Goal: Information Seeking & Learning: Learn about a topic

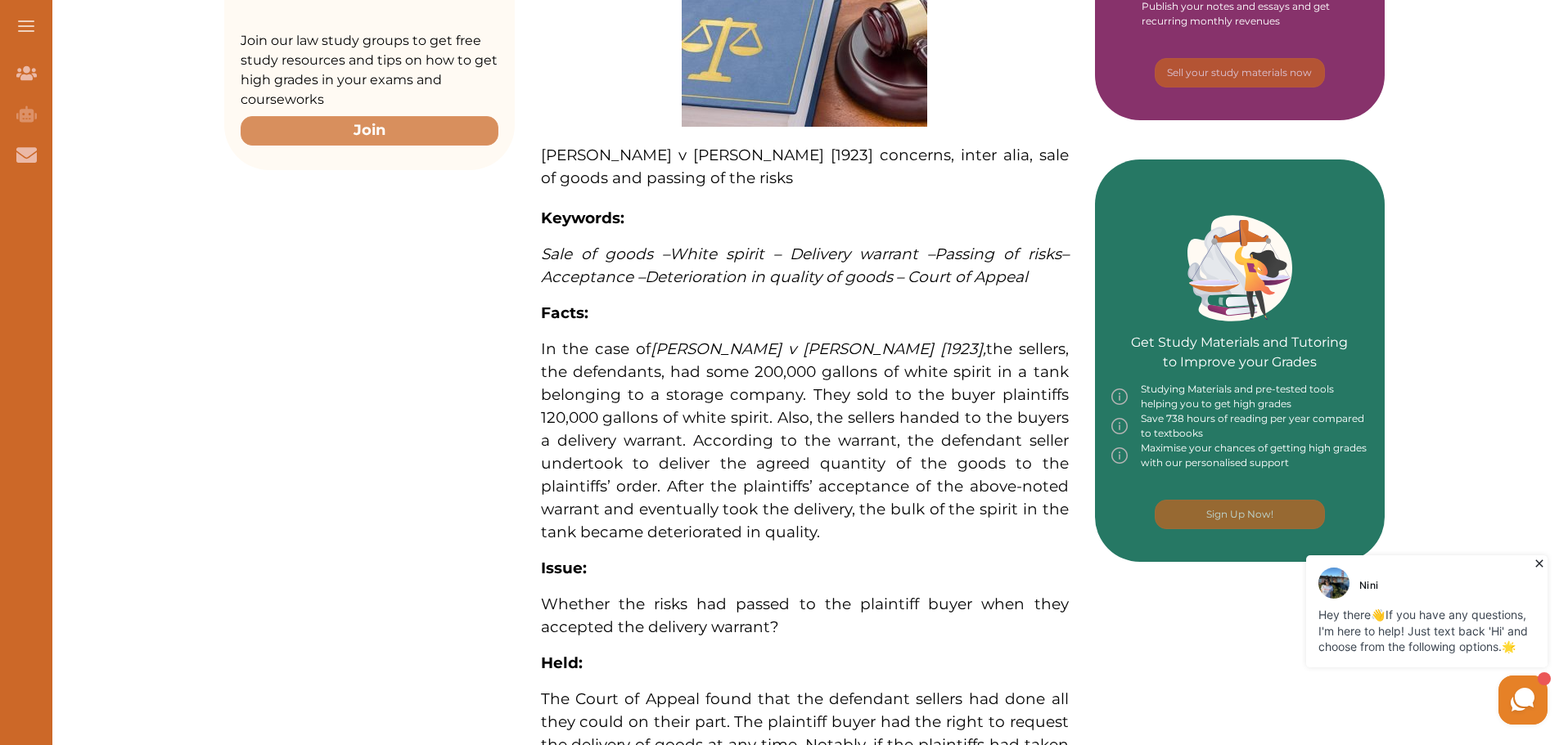
scroll to position [573, 0]
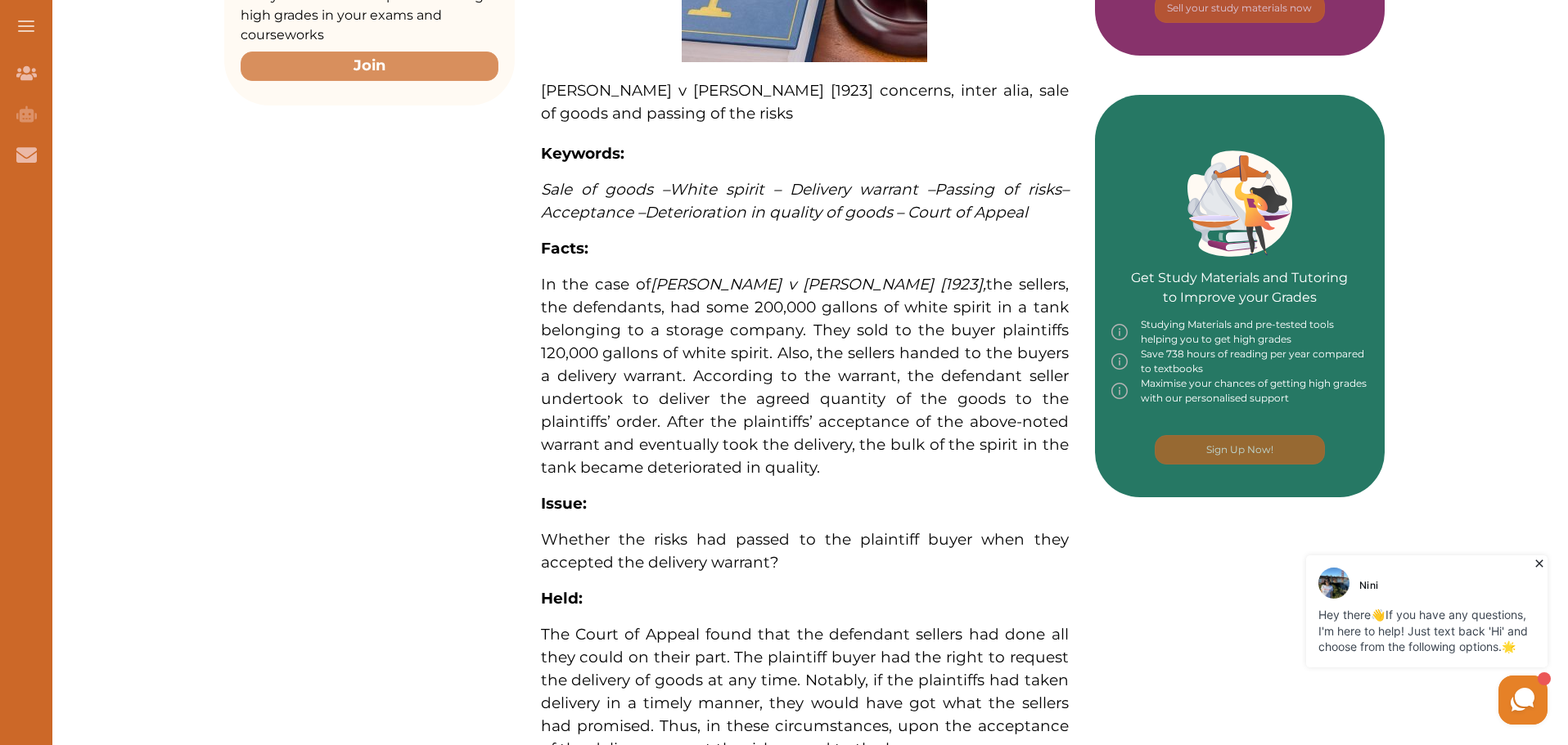
drag, startPoint x: 791, startPoint y: 278, endPoint x: 965, endPoint y: 338, distance: 184.1
click at [965, 338] on span "In the case of Sterns v Vickers [1923] , the sellers, the defendants, had some …" at bounding box center [805, 376] width 528 height 202
click at [1007, 234] on div "We do not allow selecting and copying of our content. You can get our subscript…" at bounding box center [784, 372] width 1568 height 745
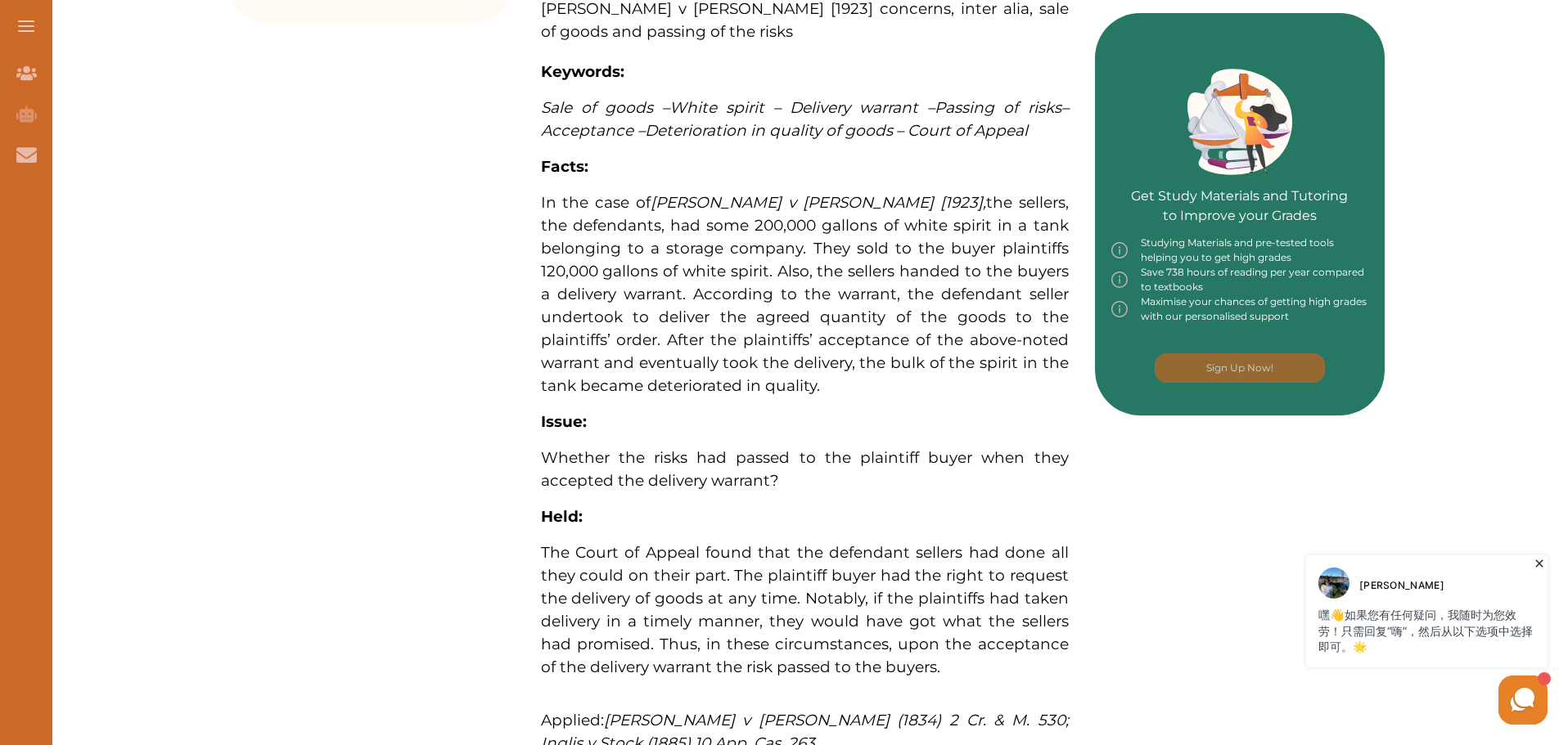
scroll to position [556, 0]
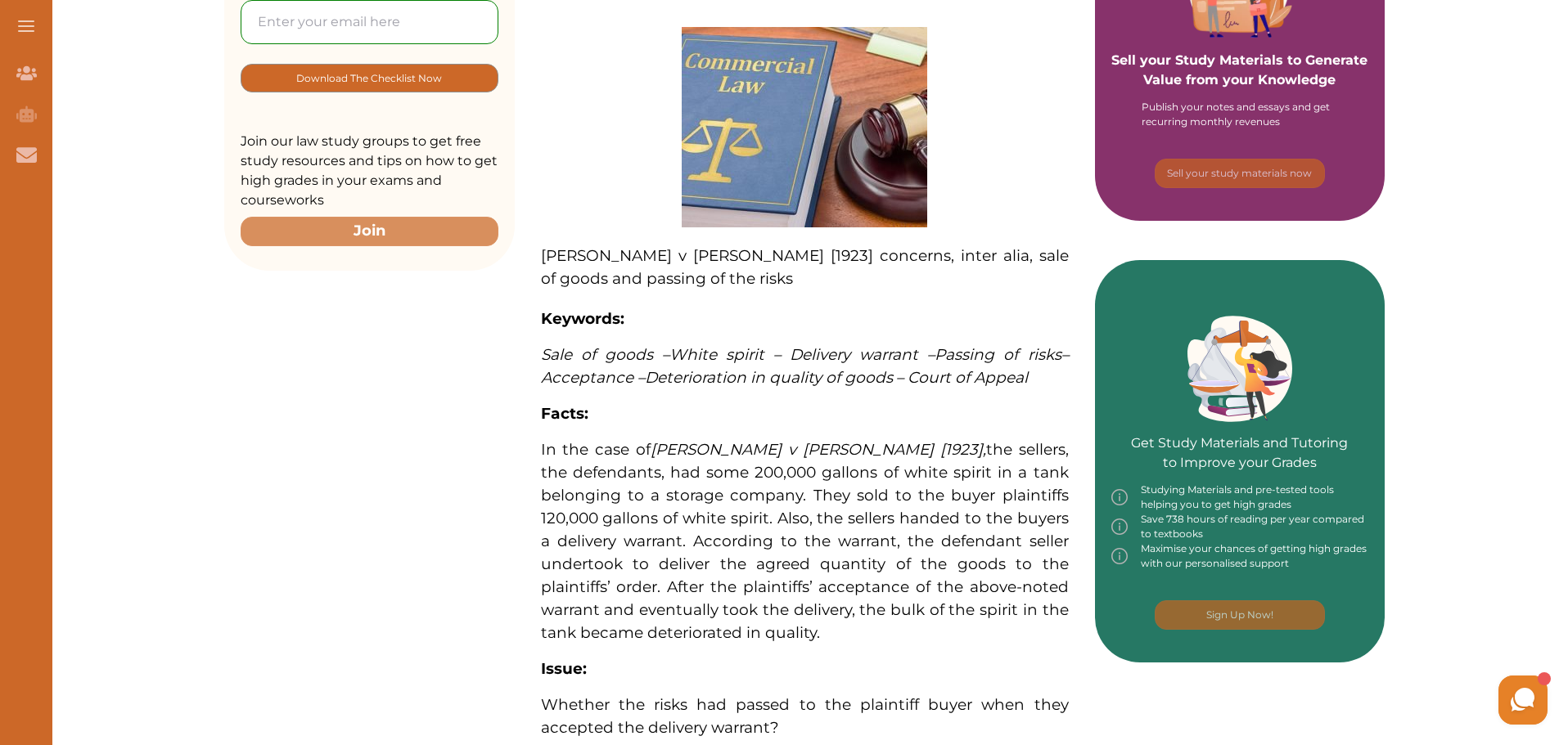
scroll to position [429, 0]
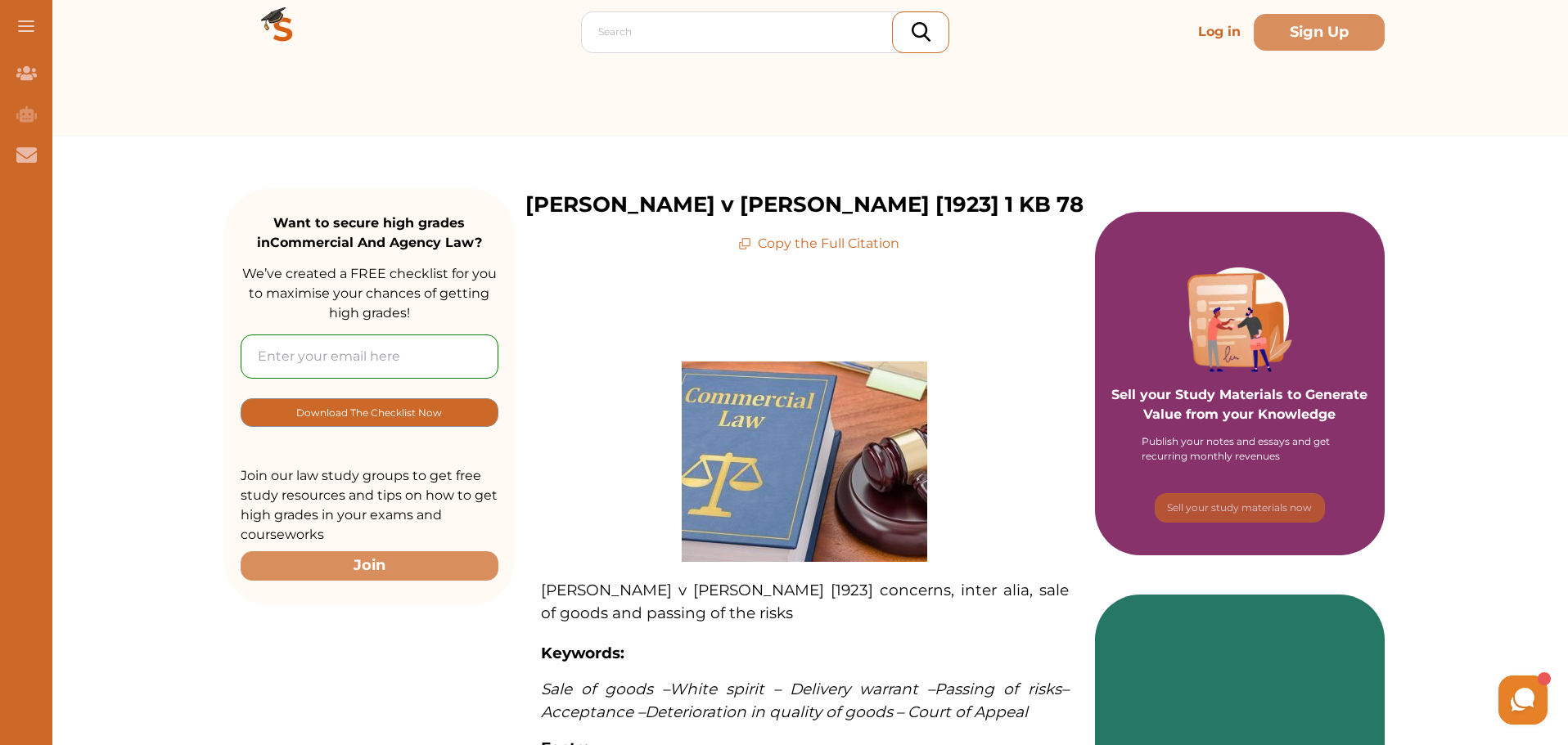
scroll to position [81, 0]
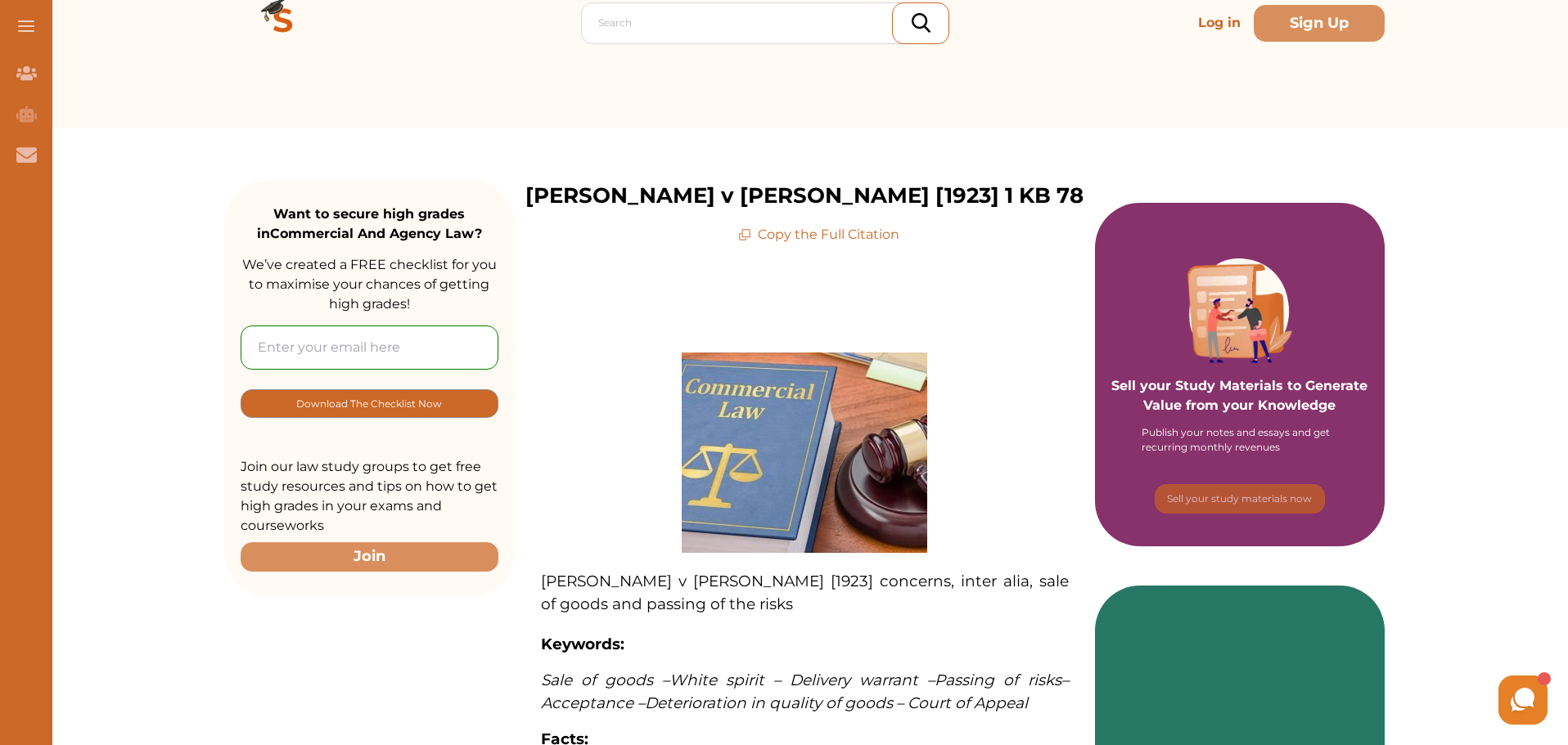
click at [839, 242] on p "Copy the Full Citation" at bounding box center [819, 235] width 161 height 19
click at [745, 237] on icon at bounding box center [745, 233] width 8 height 8
click at [796, 244] on p "Copy the Full Citation" at bounding box center [819, 235] width 161 height 19
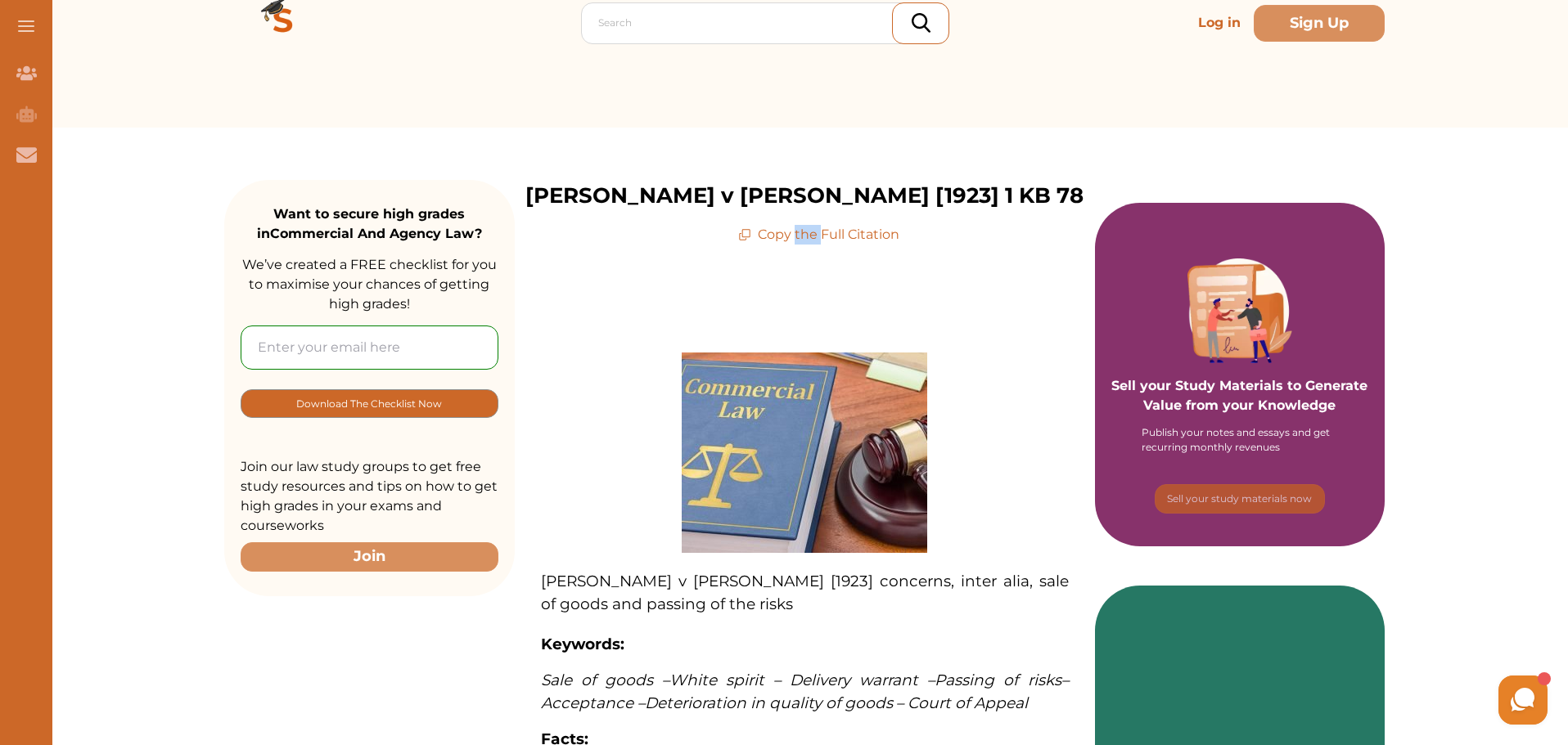
click at [796, 244] on p "Copy the Full Citation" at bounding box center [819, 235] width 161 height 19
click at [800, 244] on p "Copy the Full Citation" at bounding box center [819, 235] width 161 height 19
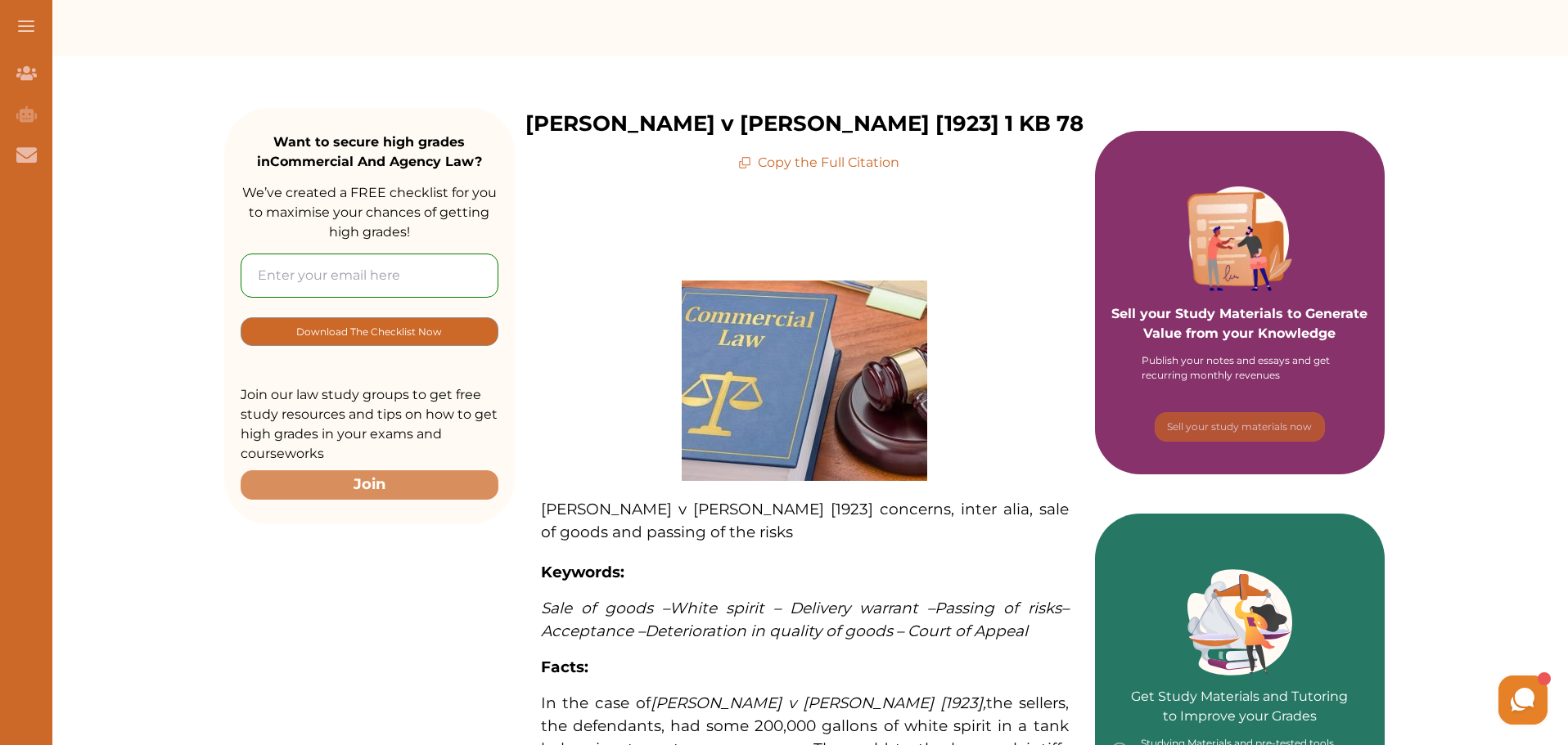
scroll to position [164, 0]
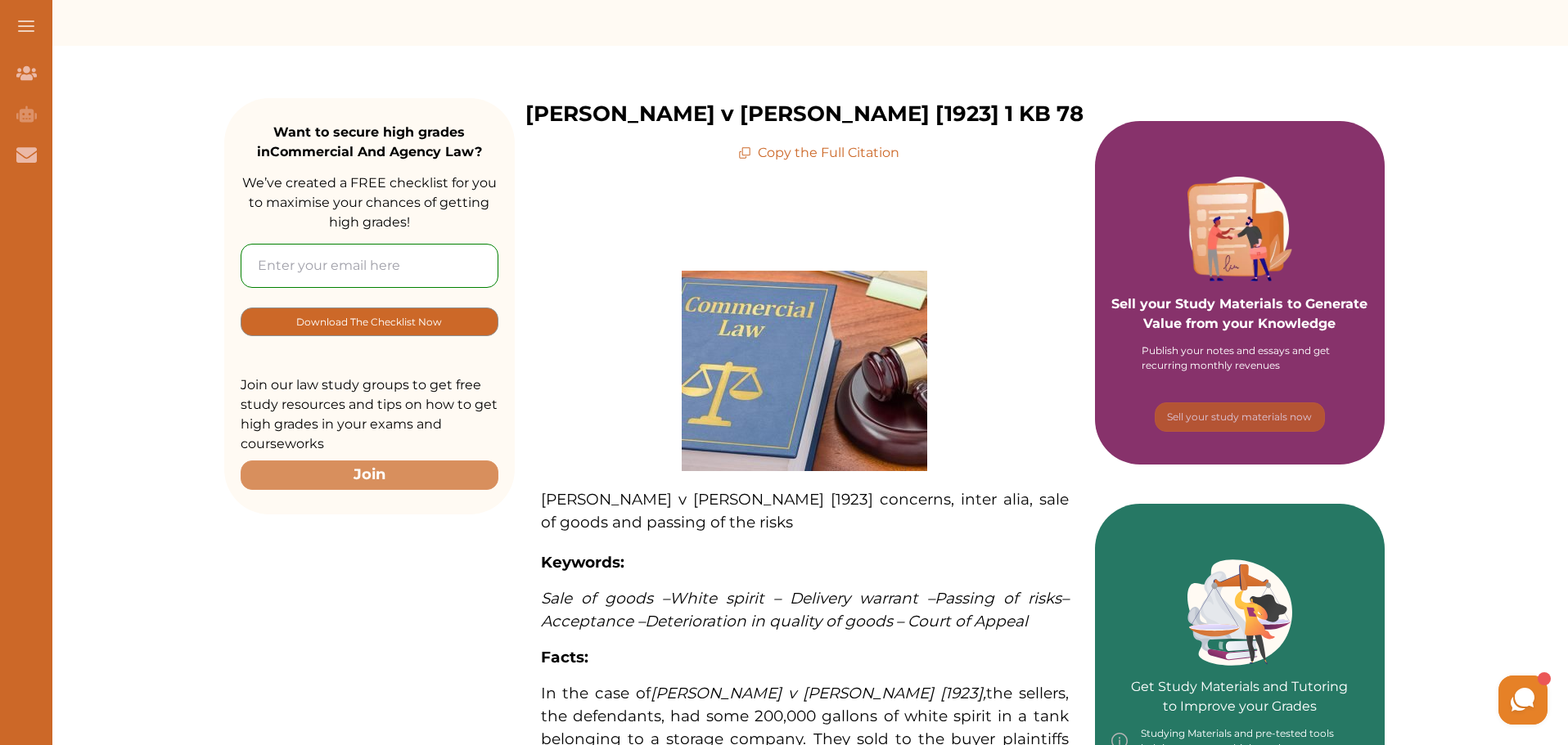
click at [744, 159] on icon at bounding box center [745, 152] width 13 height 13
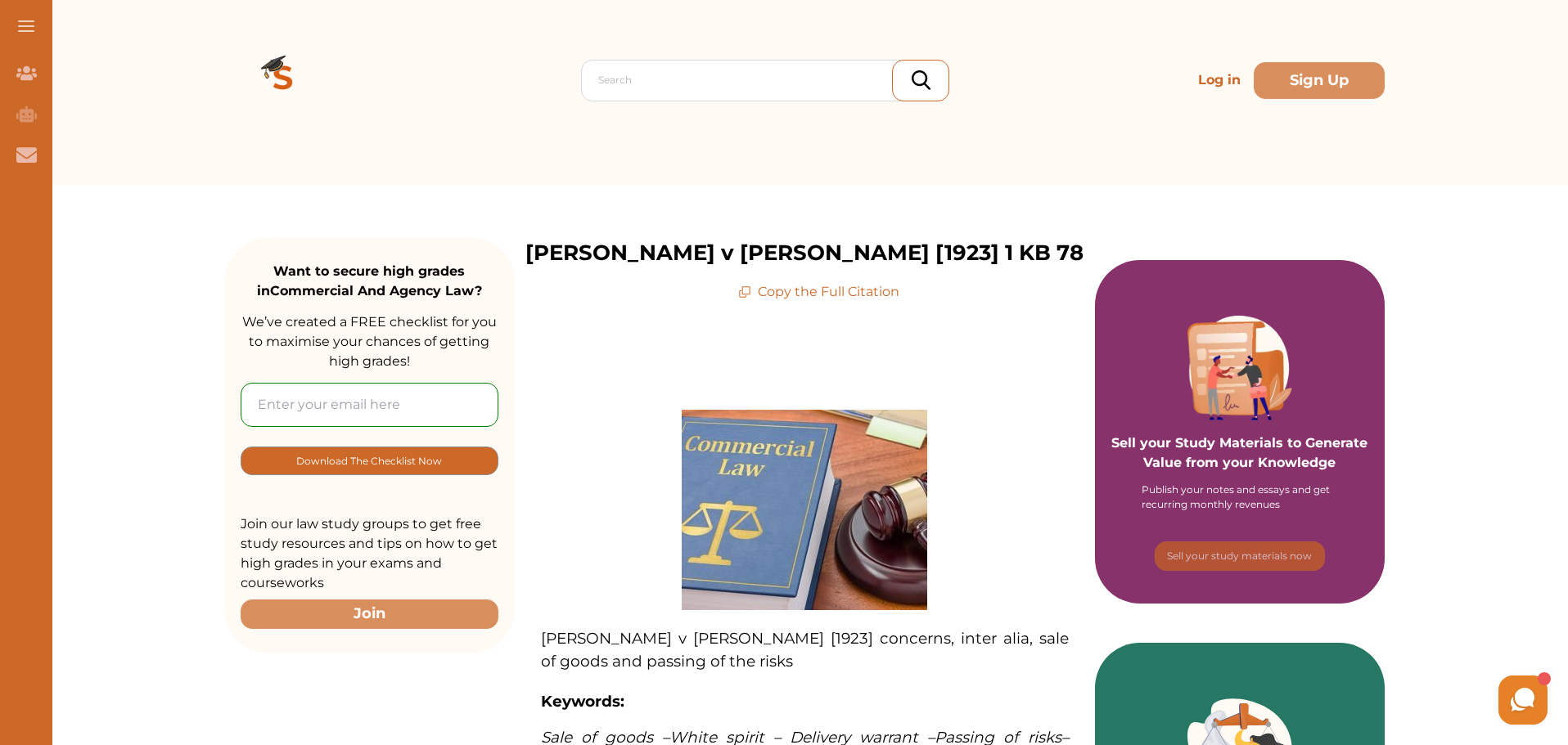
scroll to position [0, 0]
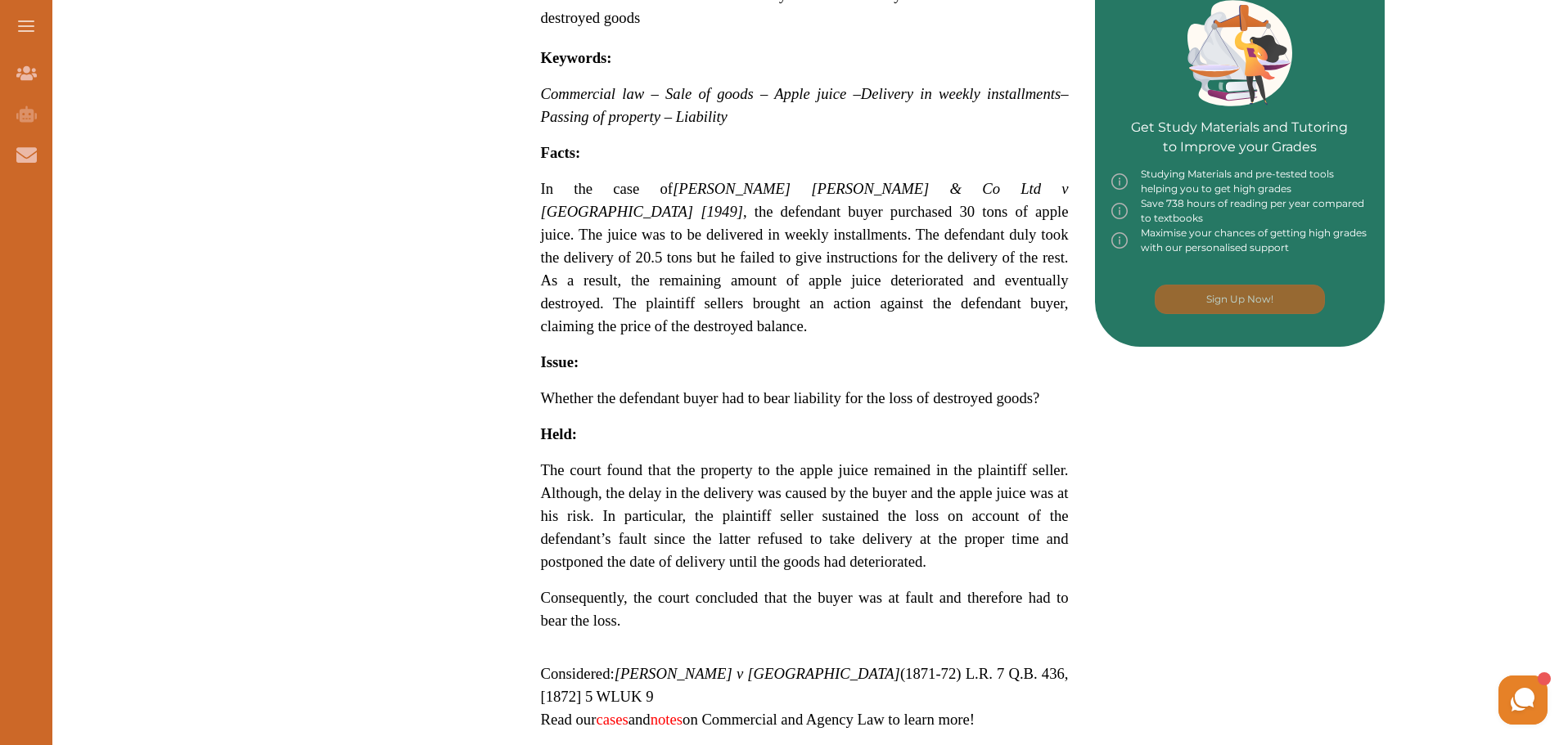
scroll to position [818, 0]
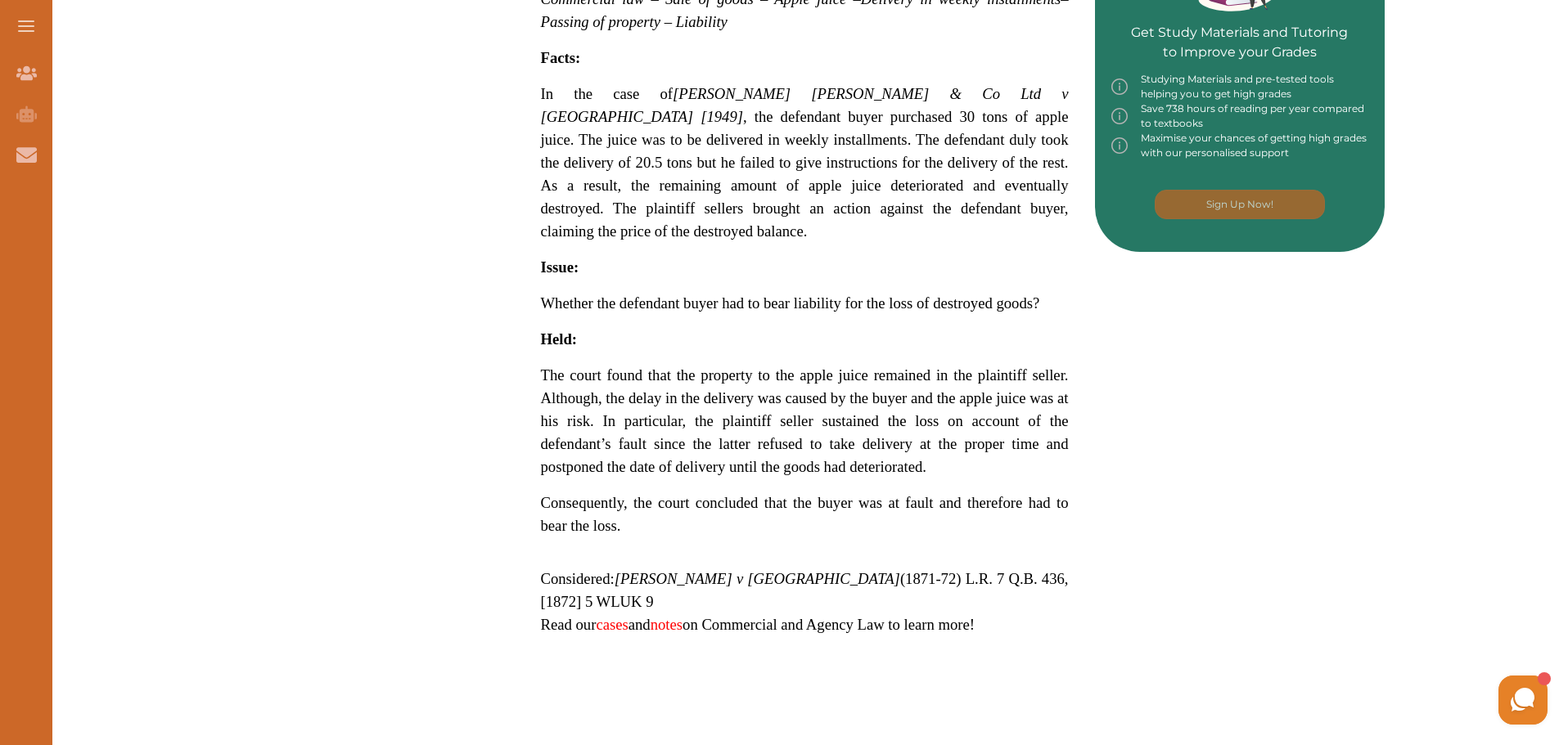
drag, startPoint x: 791, startPoint y: 144, endPoint x: 773, endPoint y: 120, distance: 30.0
click at [773, 120] on span "In the case of [PERSON_NAME] [PERSON_NAME] & Co Ltd v [GEOGRAPHIC_DATA] [1949] …" at bounding box center [805, 162] width 528 height 155
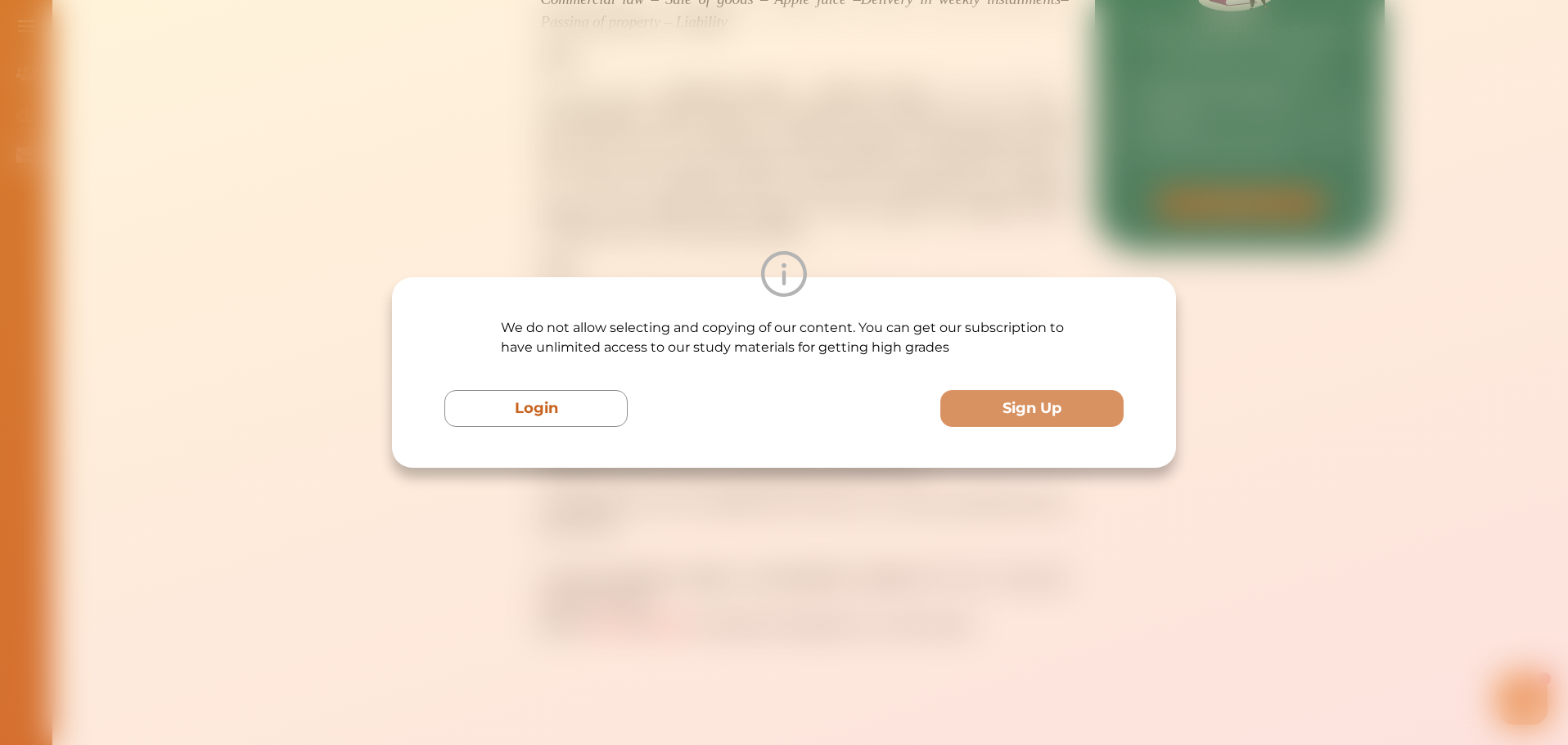
click at [837, 165] on div "We do not allow selecting and copying of our content. You can get our subscript…" at bounding box center [784, 372] width 1568 height 745
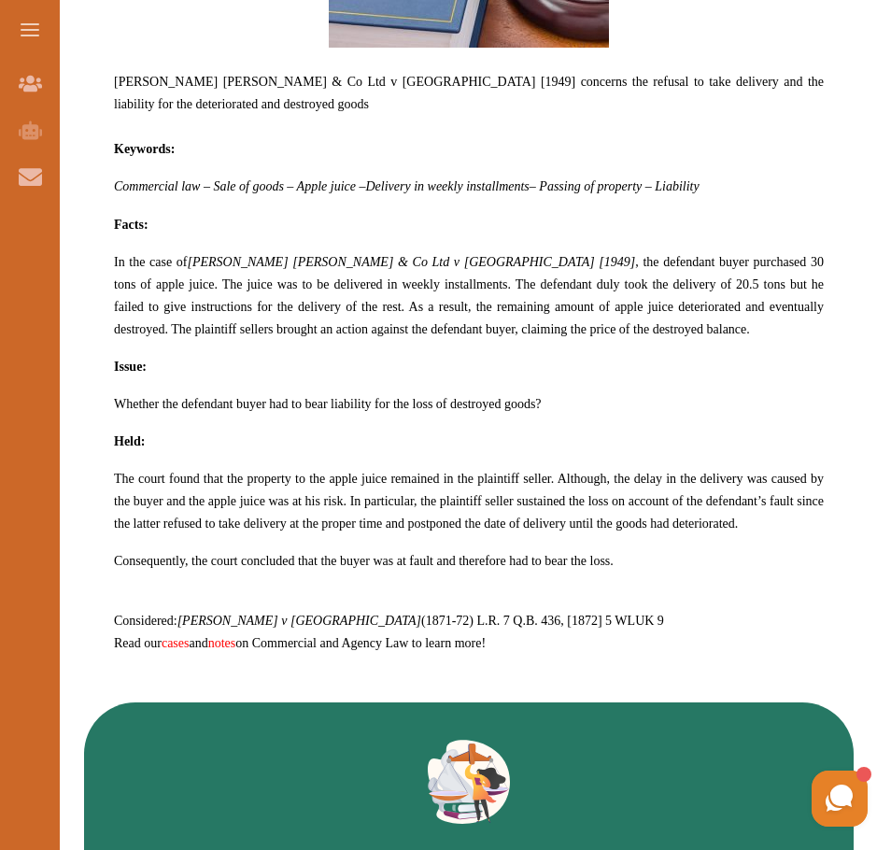
drag, startPoint x: 173, startPoint y: 307, endPoint x: 307, endPoint y: 321, distance: 135.3
click at [307, 321] on p "In the case of [PERSON_NAME] [PERSON_NAME] & Co Ltd v [GEOGRAPHIC_DATA] [1949] …" at bounding box center [469, 295] width 710 height 90
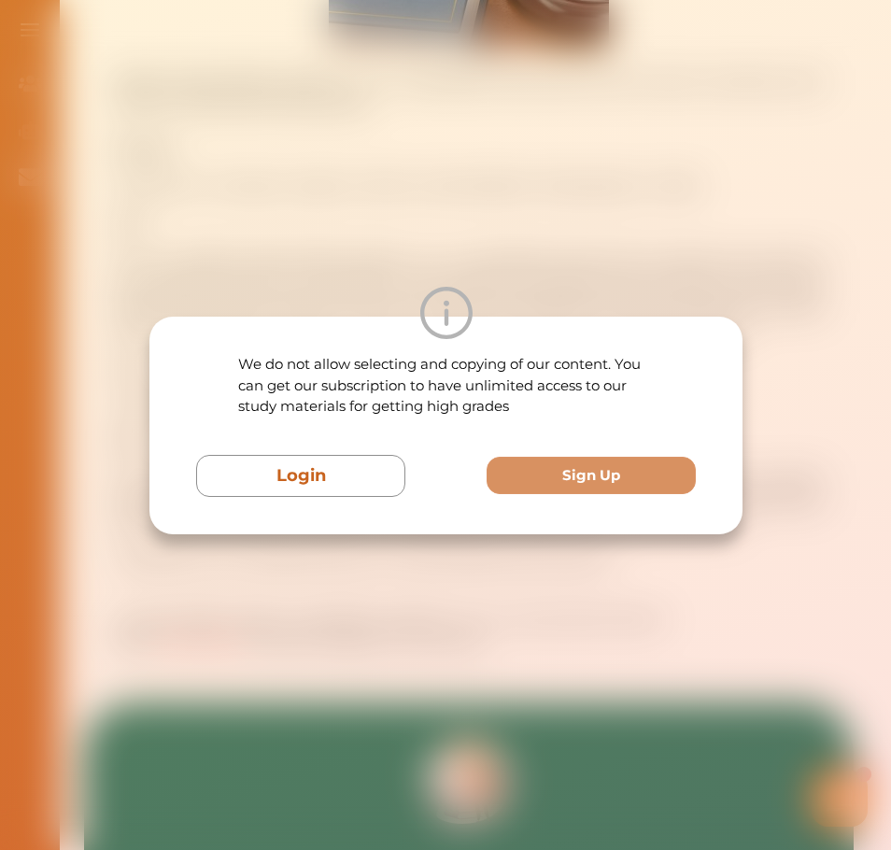
click at [369, 251] on div "We do not allow selecting and copying of our content. You can get our subscript…" at bounding box center [445, 425] width 891 height 850
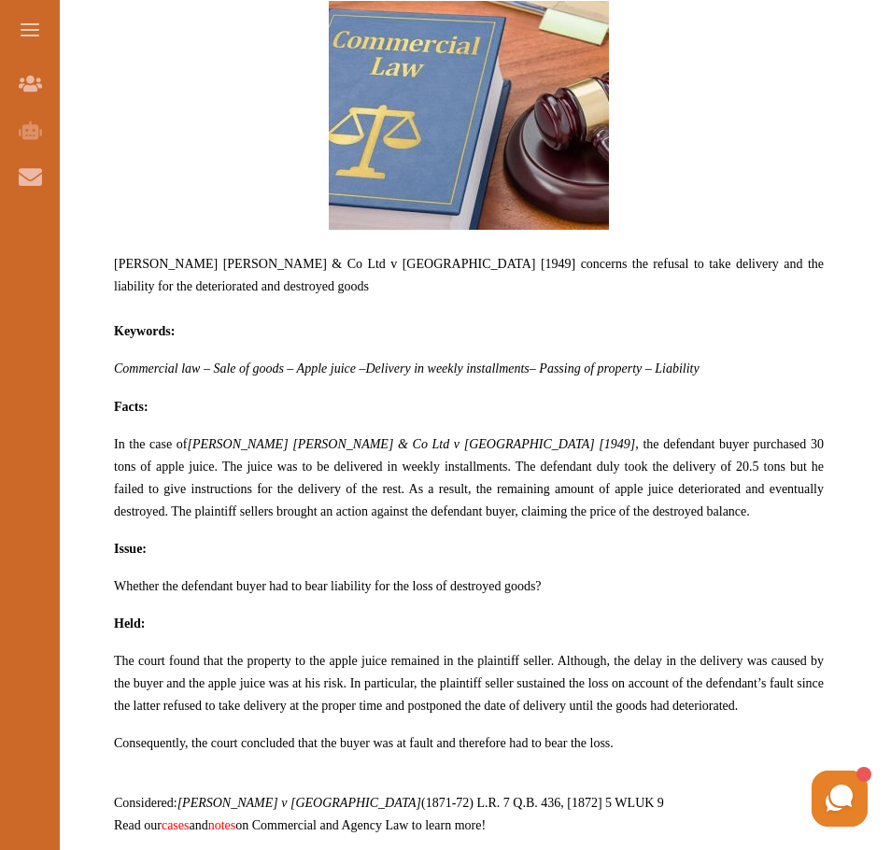
scroll to position [1028, 0]
